Goal: Find specific page/section: Find specific page/section

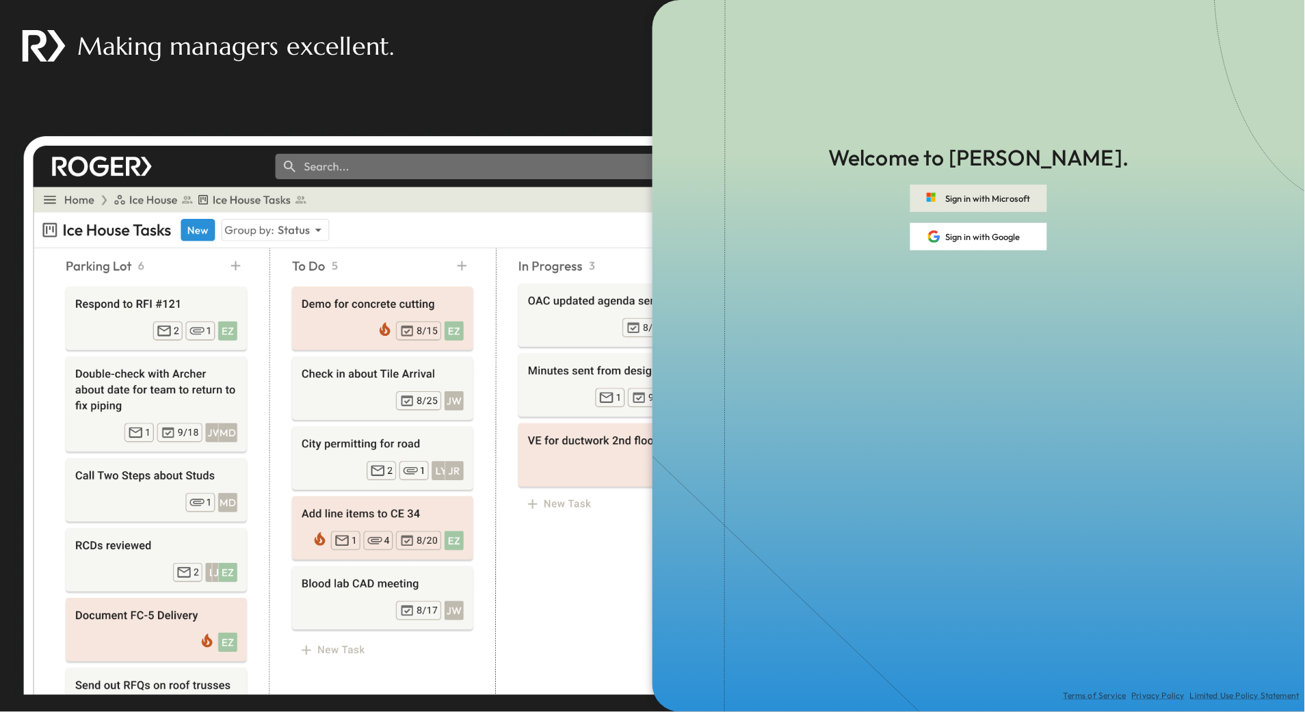
click at [952, 202] on button "Sign in with Microsoft" at bounding box center [978, 198] width 137 height 27
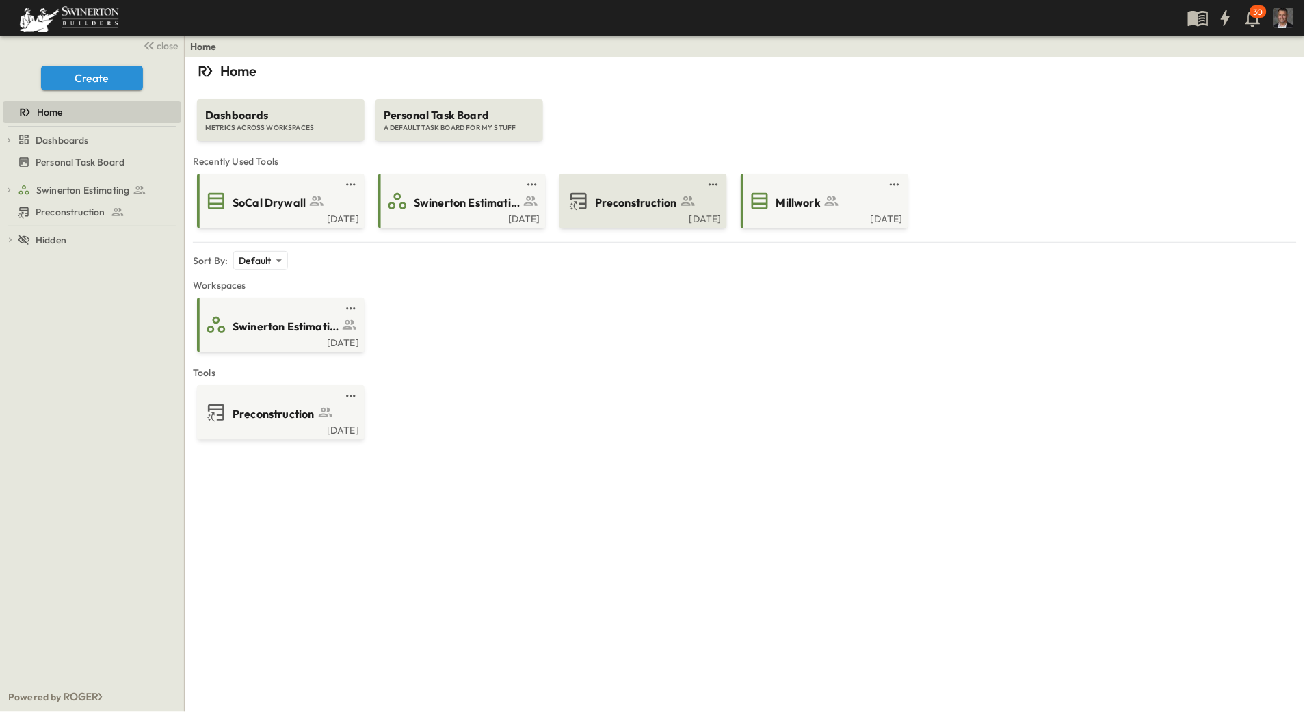
click at [589, 209] on div "Preconstruction" at bounding box center [641, 201] width 148 height 22
